Goal: Information Seeking & Learning: Learn about a topic

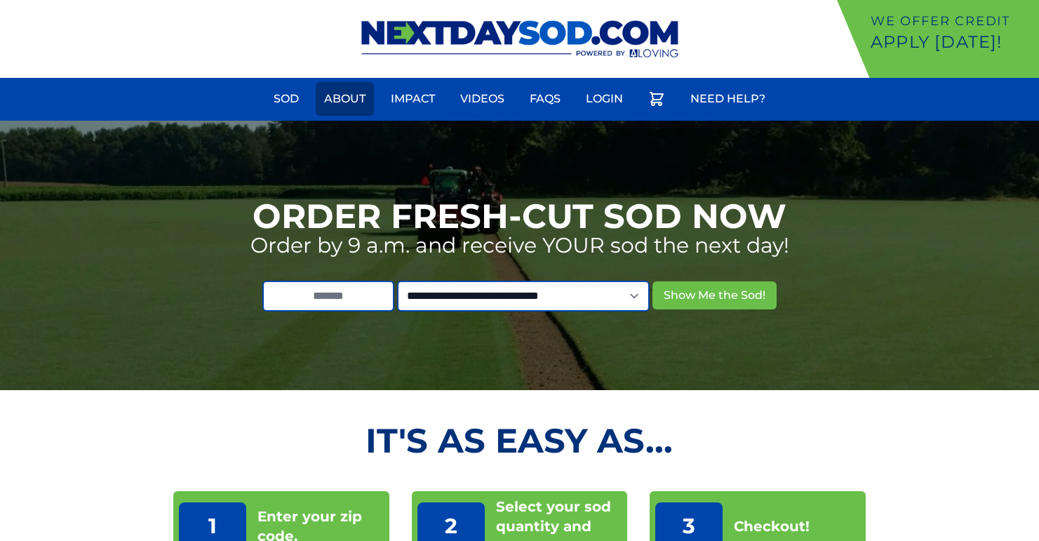
click at [354, 93] on link "About" at bounding box center [345, 99] width 58 height 34
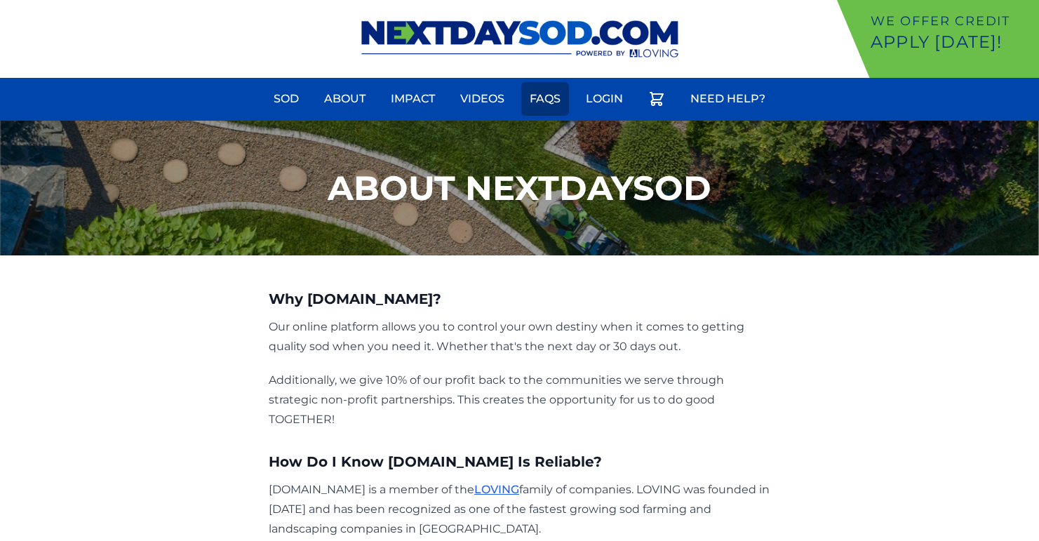
click at [538, 103] on link "FAQs" at bounding box center [545, 99] width 48 height 34
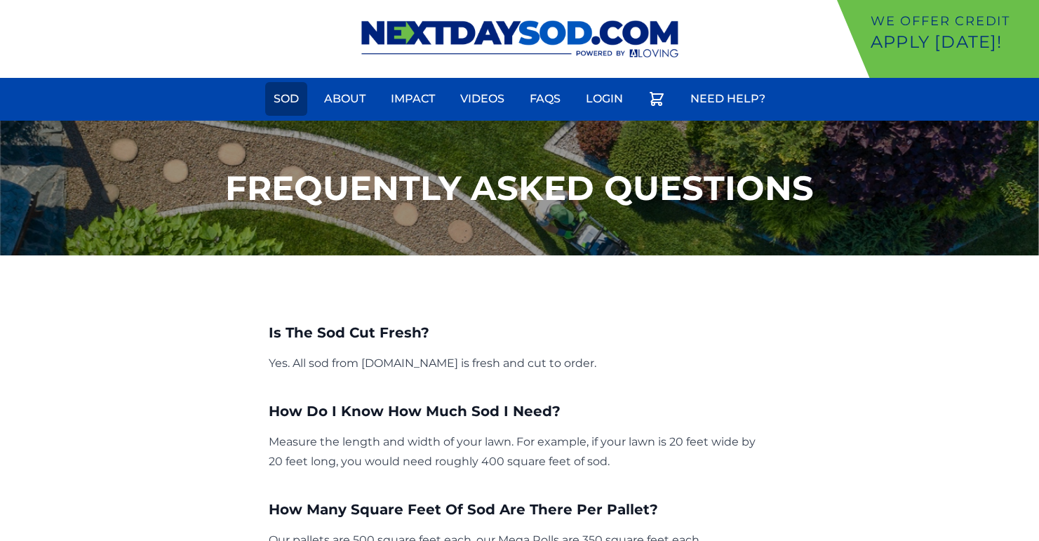
click at [284, 100] on link "Sod" at bounding box center [286, 99] width 42 height 34
